Goal: Transaction & Acquisition: Purchase product/service

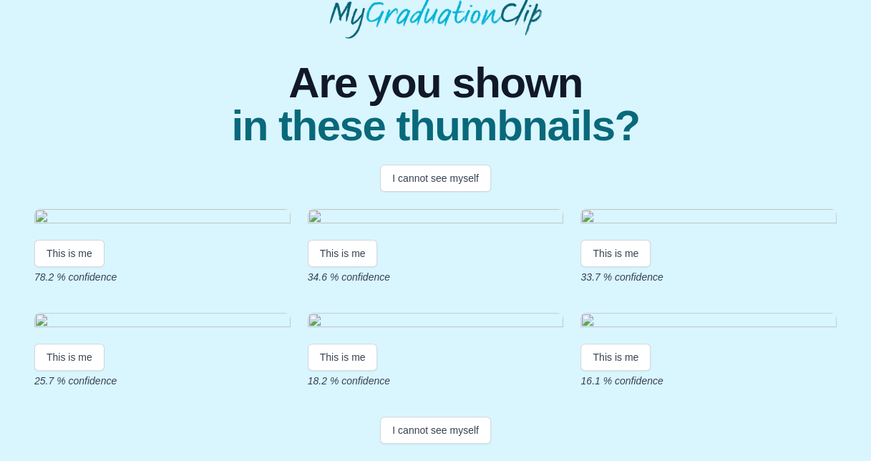
scroll to position [312, 0]
click at [425, 430] on button "I cannot see myself" at bounding box center [435, 430] width 111 height 27
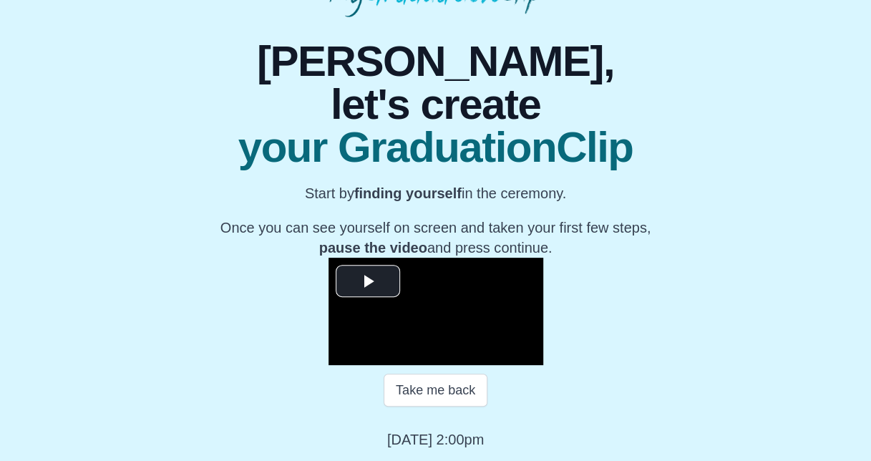
scroll to position [223, 0]
click at [368, 281] on span "Video Player" at bounding box center [368, 281] width 0 height 0
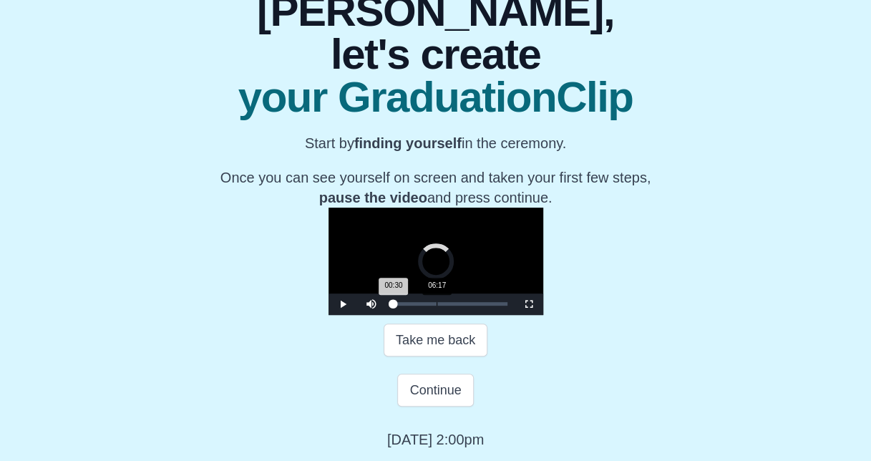
drag, startPoint x: 285, startPoint y: 353, endPoint x: 374, endPoint y: 356, distance: 88.8
click at [386, 315] on div "Loaded : 0% 06:17 00:30 Progress : 0%" at bounding box center [450, 303] width 129 height 21
drag, startPoint x: 379, startPoint y: 351, endPoint x: 415, endPoint y: 355, distance: 36.0
click at [415, 306] on div "Loaded : 0% 19:11 14:08 Progress : 0%" at bounding box center [450, 304] width 115 height 4
click at [537, 306] on div "20:50" at bounding box center [537, 304] width 1 height 4
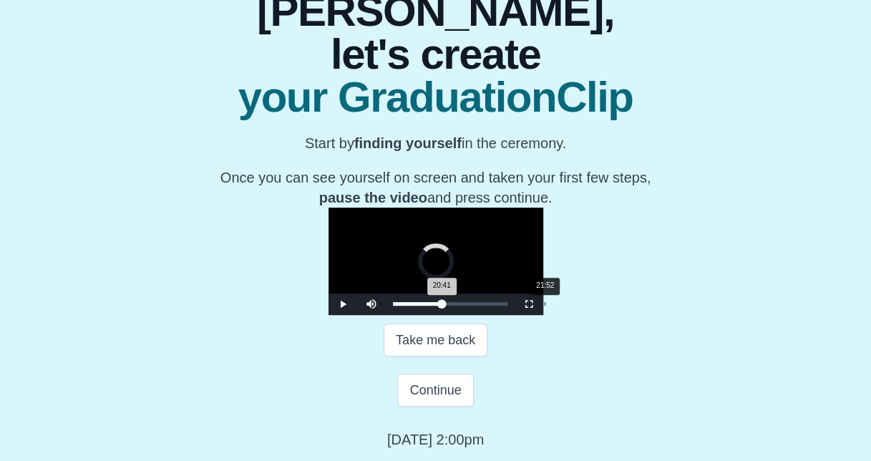
click at [545, 306] on div "21:52" at bounding box center [545, 304] width 1 height 4
click at [429, 315] on div "Loaded : 0% 21:09 22:02 Progress : 0%" at bounding box center [450, 303] width 129 height 21
click at [421, 306] on div "Loaded : 0% 19:48 21:12 Progress : 0%" at bounding box center [450, 304] width 115 height 4
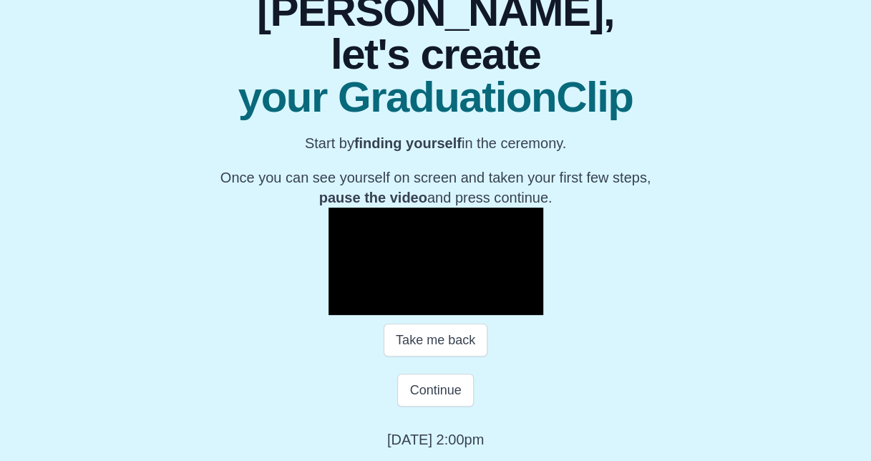
click at [343, 304] on span "Video Player" at bounding box center [343, 304] width 0 height 0
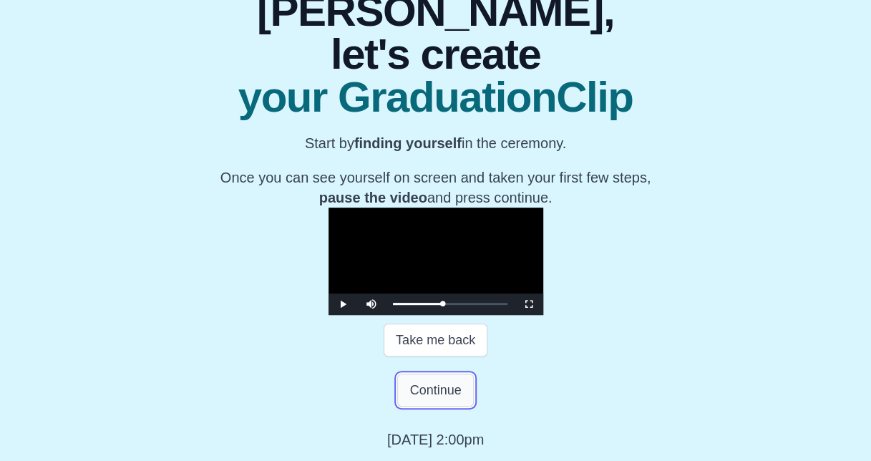
click at [434, 407] on button "Continue" at bounding box center [435, 390] width 76 height 33
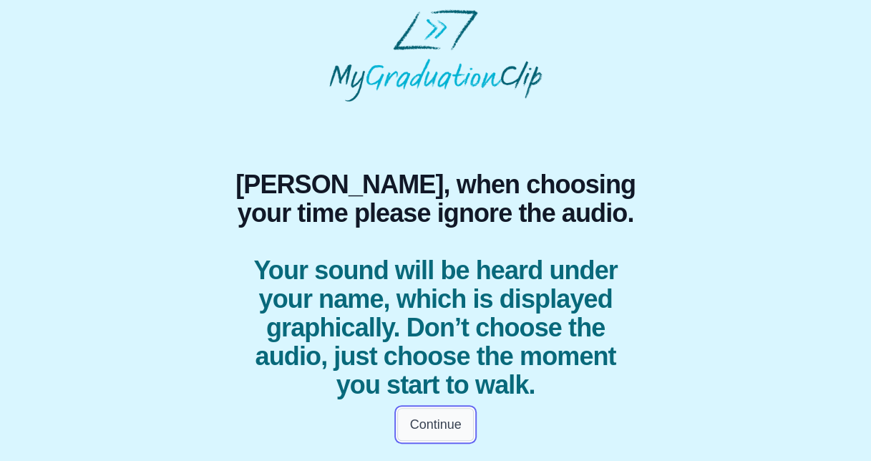
click at [427, 429] on button "Continue" at bounding box center [435, 424] width 76 height 33
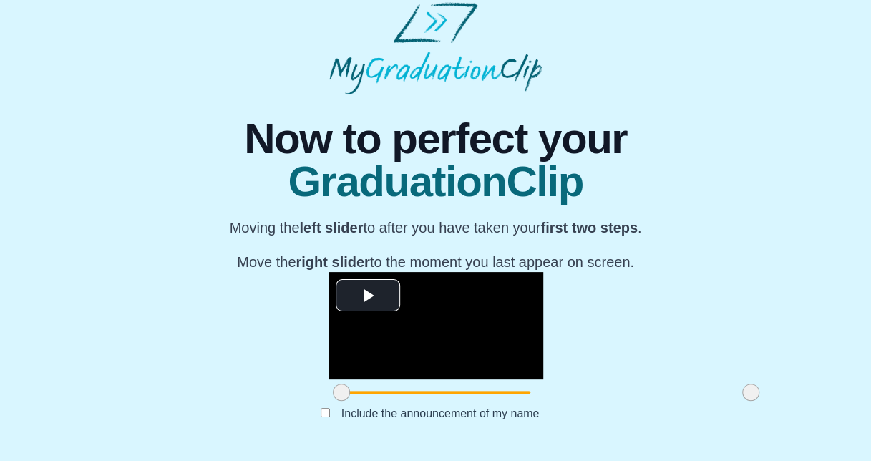
scroll to position [189, 0]
click at [333, 394] on span at bounding box center [341, 392] width 17 height 17
drag, startPoint x: 235, startPoint y: 394, endPoint x: 326, endPoint y: 403, distance: 90.7
click at [419, 403] on div at bounding box center [432, 392] width 26 height 26
click at [421, 391] on span at bounding box center [429, 392] width 17 height 17
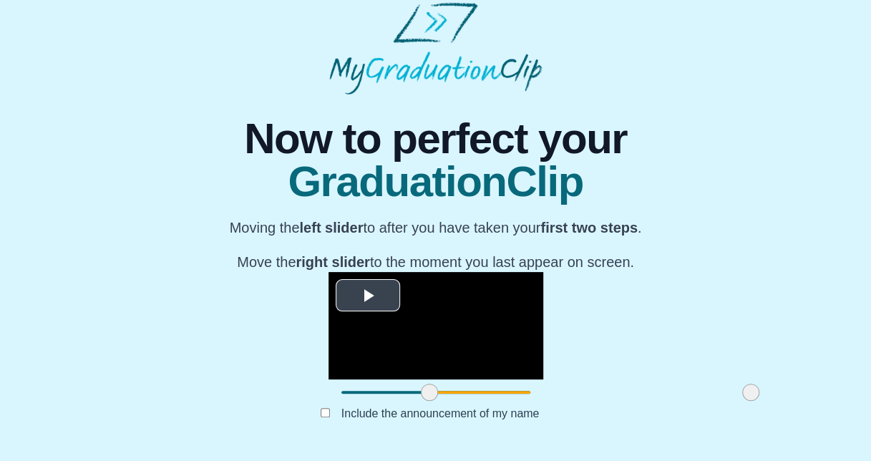
click at [368, 295] on span "Video Player" at bounding box center [368, 295] width 0 height 0
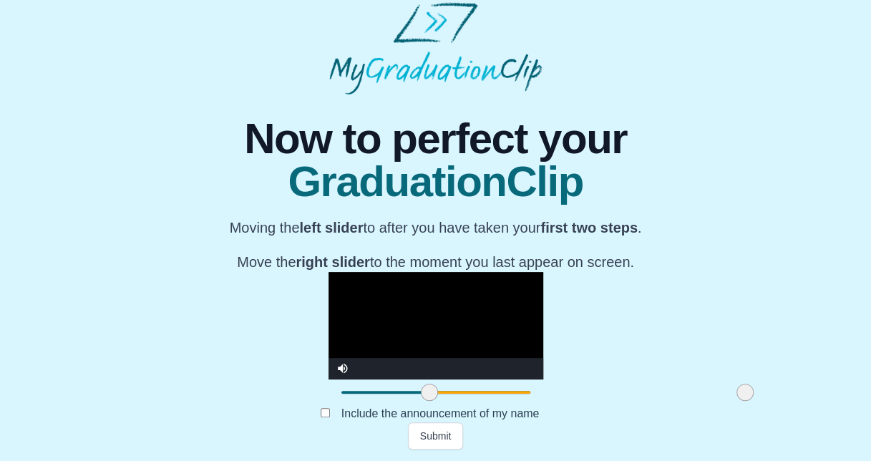
drag, startPoint x: 638, startPoint y: 395, endPoint x: 632, endPoint y: 390, distance: 7.6
click at [736, 390] on span at bounding box center [744, 392] width 17 height 17
click at [421, 387] on span at bounding box center [429, 392] width 17 height 17
drag, startPoint x: 638, startPoint y: 394, endPoint x: 676, endPoint y: 384, distance: 39.2
click at [676, 384] on div "**********" at bounding box center [435, 271] width 848 height 355
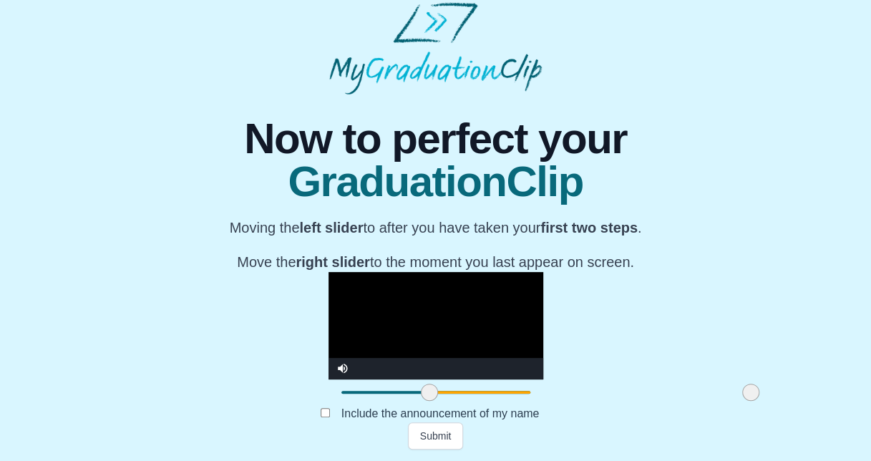
click at [355, 283] on video "Video Player" at bounding box center [435, 325] width 215 height 107
drag, startPoint x: 636, startPoint y: 391, endPoint x: 627, endPoint y: 392, distance: 8.7
click at [742, 392] on span at bounding box center [750, 392] width 17 height 17
drag, startPoint x: 627, startPoint y: 392, endPoint x: 638, endPoint y: 392, distance: 11.5
click at [734, 392] on span at bounding box center [742, 392] width 17 height 17
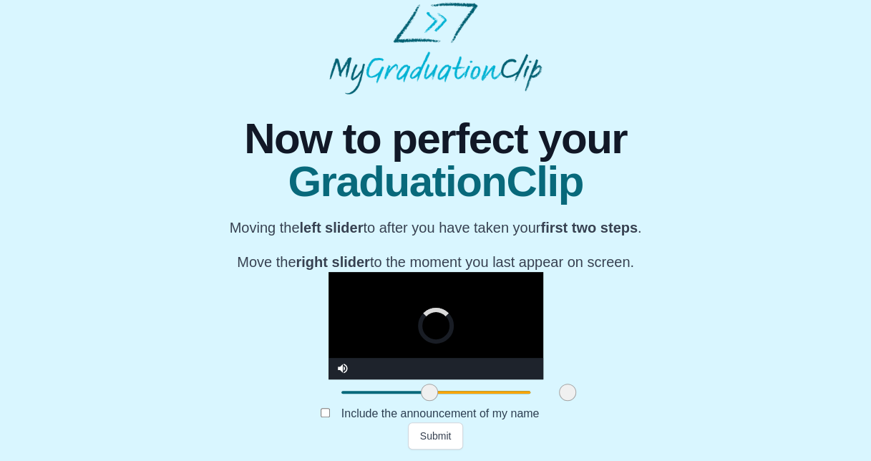
drag, startPoint x: 638, startPoint y: 392, endPoint x: 453, endPoint y: 385, distance: 185.5
click at [559, 385] on span at bounding box center [567, 392] width 17 height 17
drag, startPoint x: 453, startPoint y: 385, endPoint x: 523, endPoint y: 401, distance: 71.9
click at [620, 401] on div at bounding box center [633, 392] width 26 height 26
drag, startPoint x: 523, startPoint y: 401, endPoint x: 580, endPoint y: 400, distance: 56.5
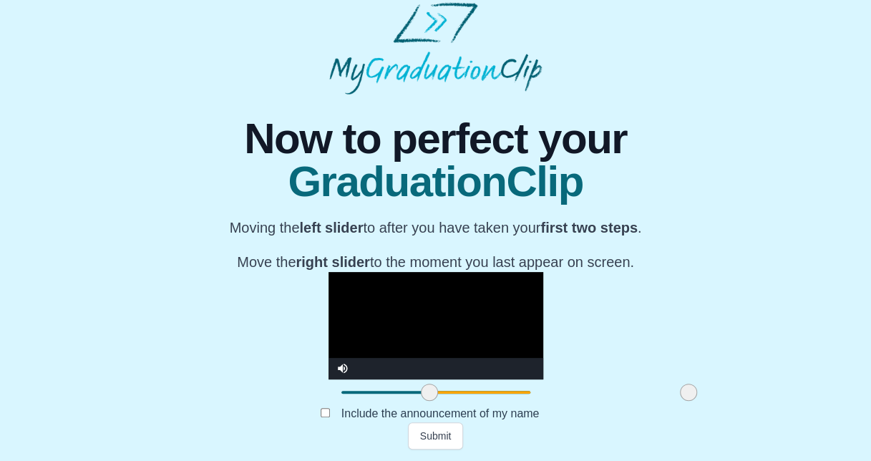
click at [676, 400] on div at bounding box center [689, 392] width 26 height 26
drag, startPoint x: 584, startPoint y: 388, endPoint x: 595, endPoint y: 389, distance: 10.8
click at [683, 389] on span at bounding box center [691, 392] width 17 height 17
drag, startPoint x: 595, startPoint y: 389, endPoint x: 614, endPoint y: 389, distance: 19.3
click at [709, 389] on span at bounding box center [717, 392] width 17 height 17
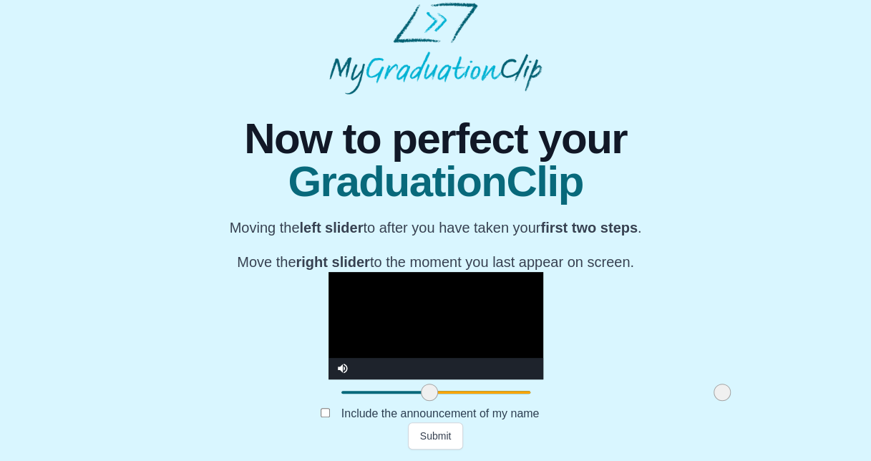
drag, startPoint x: 614, startPoint y: 389, endPoint x: 624, endPoint y: 389, distance: 10.0
click at [714, 389] on span at bounding box center [722, 392] width 17 height 17
drag, startPoint x: 624, startPoint y: 389, endPoint x: 631, endPoint y: 389, distance: 7.2
click at [726, 389] on span at bounding box center [734, 392] width 17 height 17
drag, startPoint x: 631, startPoint y: 389, endPoint x: 642, endPoint y: 390, distance: 10.8
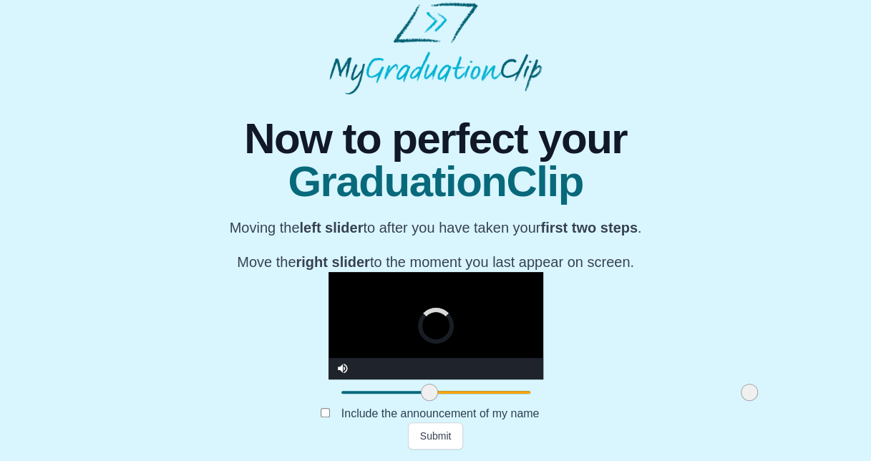
click at [741, 390] on span at bounding box center [749, 392] width 17 height 17
click at [331, 301] on video "Video Player" at bounding box center [435, 325] width 215 height 107
drag, startPoint x: 638, startPoint y: 394, endPoint x: 648, endPoint y: 394, distance: 10.0
click at [738, 394] on div at bounding box center [751, 392] width 26 height 26
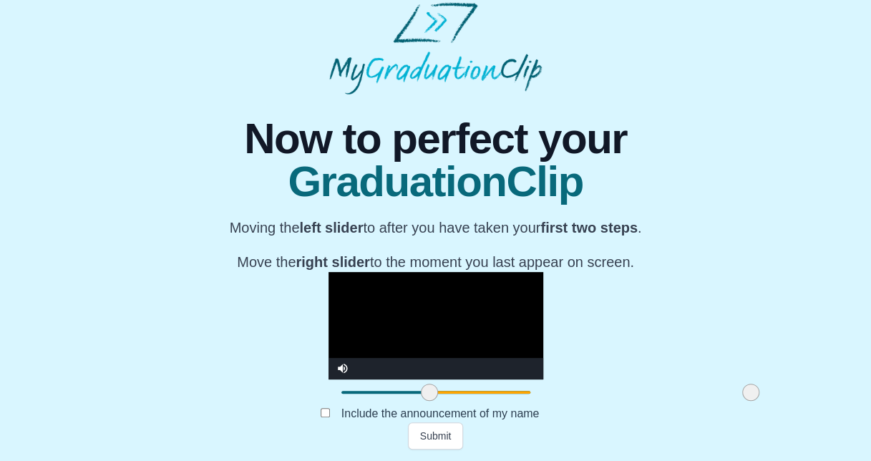
click at [424, 313] on video "Video Player" at bounding box center [435, 325] width 215 height 107
click at [422, 308] on video "Video Player" at bounding box center [435, 325] width 215 height 107
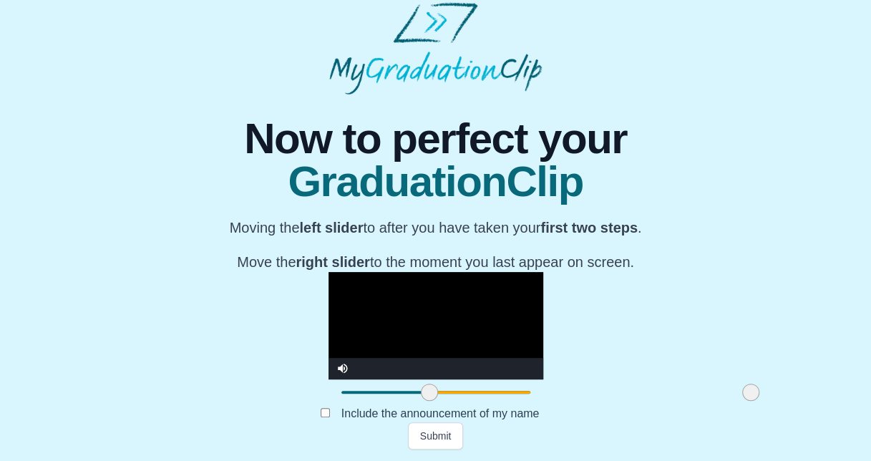
click at [422, 308] on video "Video Player" at bounding box center [435, 325] width 215 height 107
click at [449, 432] on button "Submit" at bounding box center [436, 435] width 56 height 27
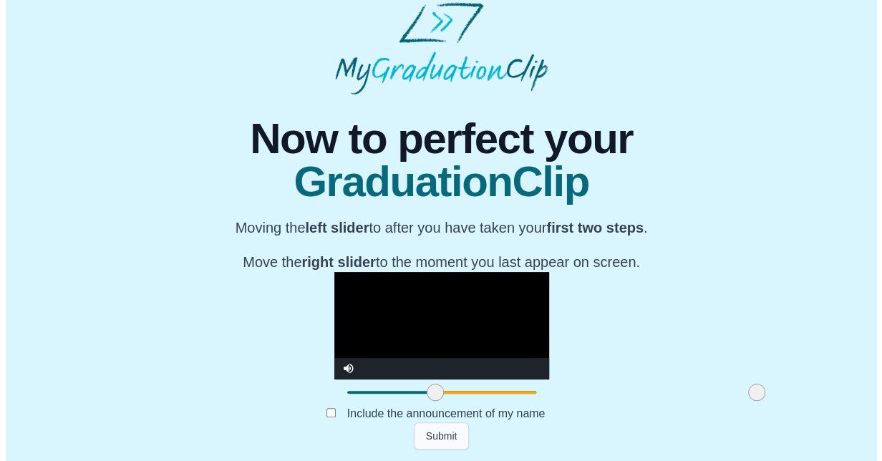
scroll to position [0, 0]
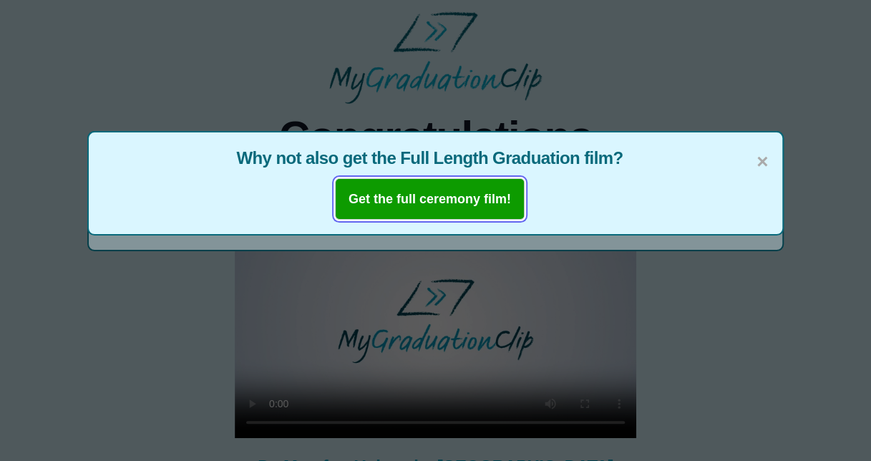
click at [422, 199] on b "Get the full ceremony film!" at bounding box center [430, 199] width 162 height 14
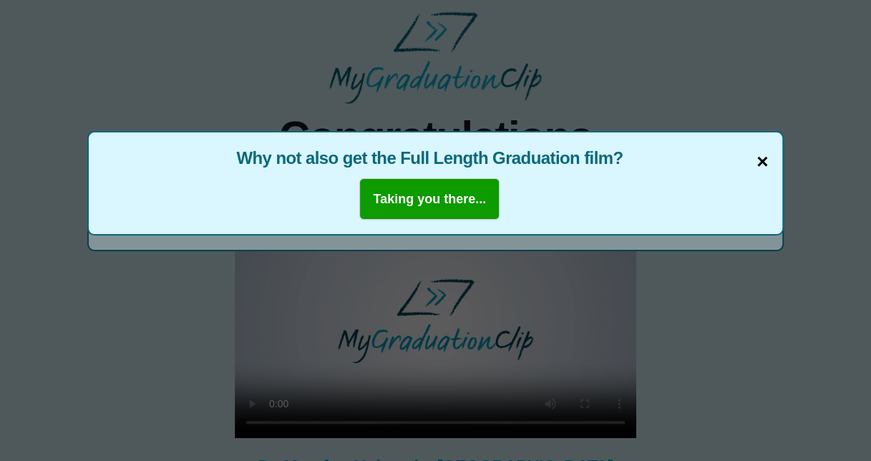
click at [767, 162] on span "×" at bounding box center [761, 162] width 11 height 30
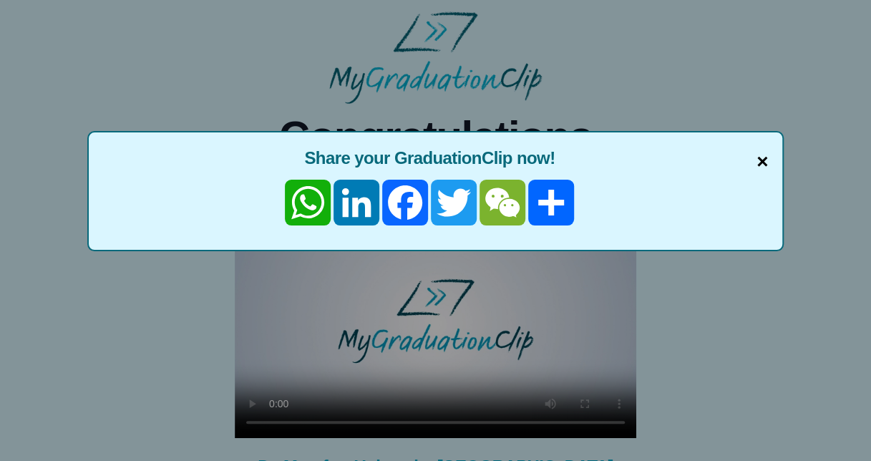
click at [760, 162] on span "×" at bounding box center [761, 162] width 11 height 30
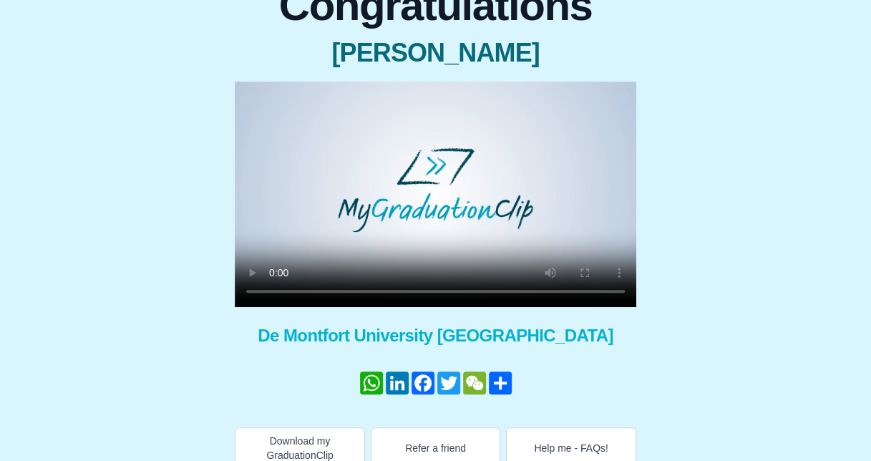
scroll to position [130, 0]
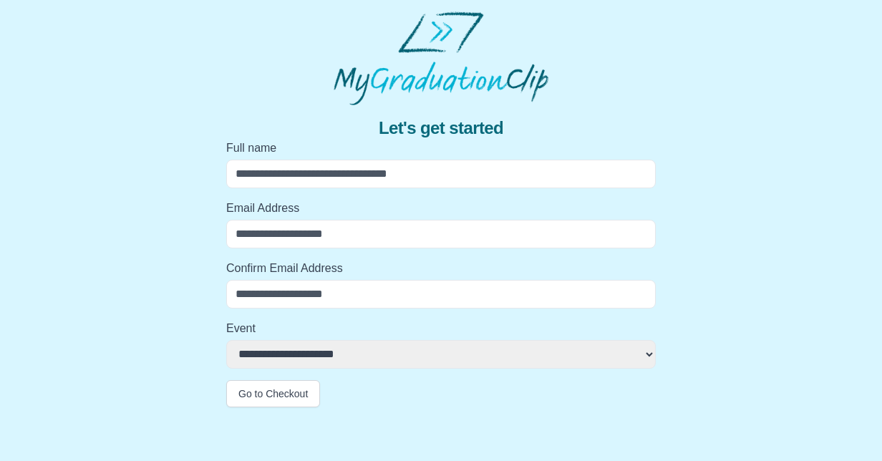
click at [319, 175] on input "Full name" at bounding box center [440, 174] width 429 height 29
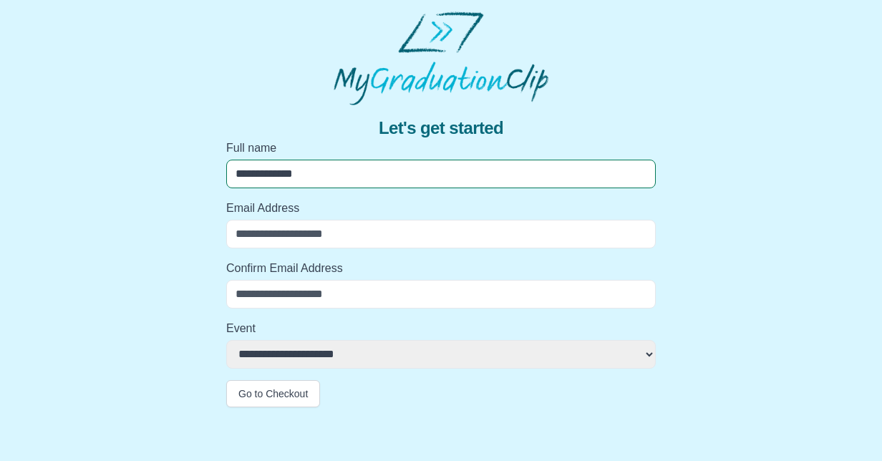
click at [275, 177] on input "**********" at bounding box center [440, 174] width 429 height 29
click at [271, 176] on input "**********" at bounding box center [440, 174] width 429 height 29
type input "**********"
click at [298, 232] on input "Email Address" at bounding box center [440, 234] width 429 height 29
type input "**********"
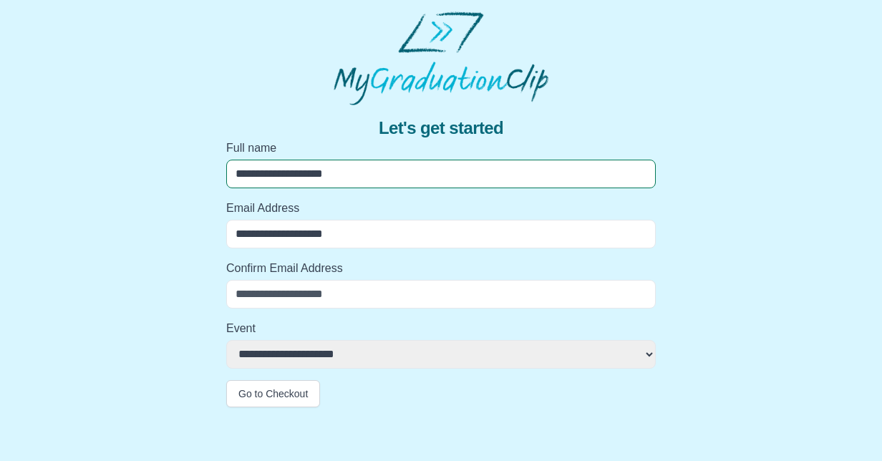
type input "**********"
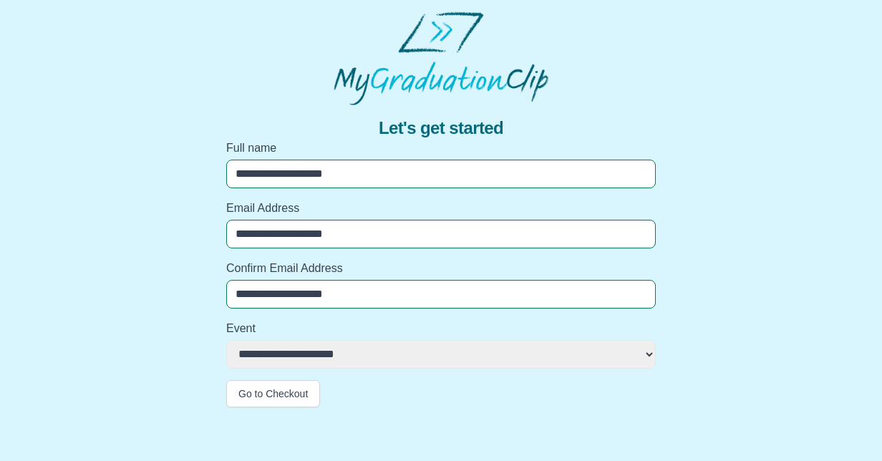
click at [354, 356] on select "**********" at bounding box center [440, 354] width 429 height 29
select select "**********"
click at [226, 340] on select "**********" at bounding box center [440, 354] width 429 height 29
click at [273, 392] on button "Go to Checkout" at bounding box center [273, 393] width 94 height 27
